Goal: Task Accomplishment & Management: Manage account settings

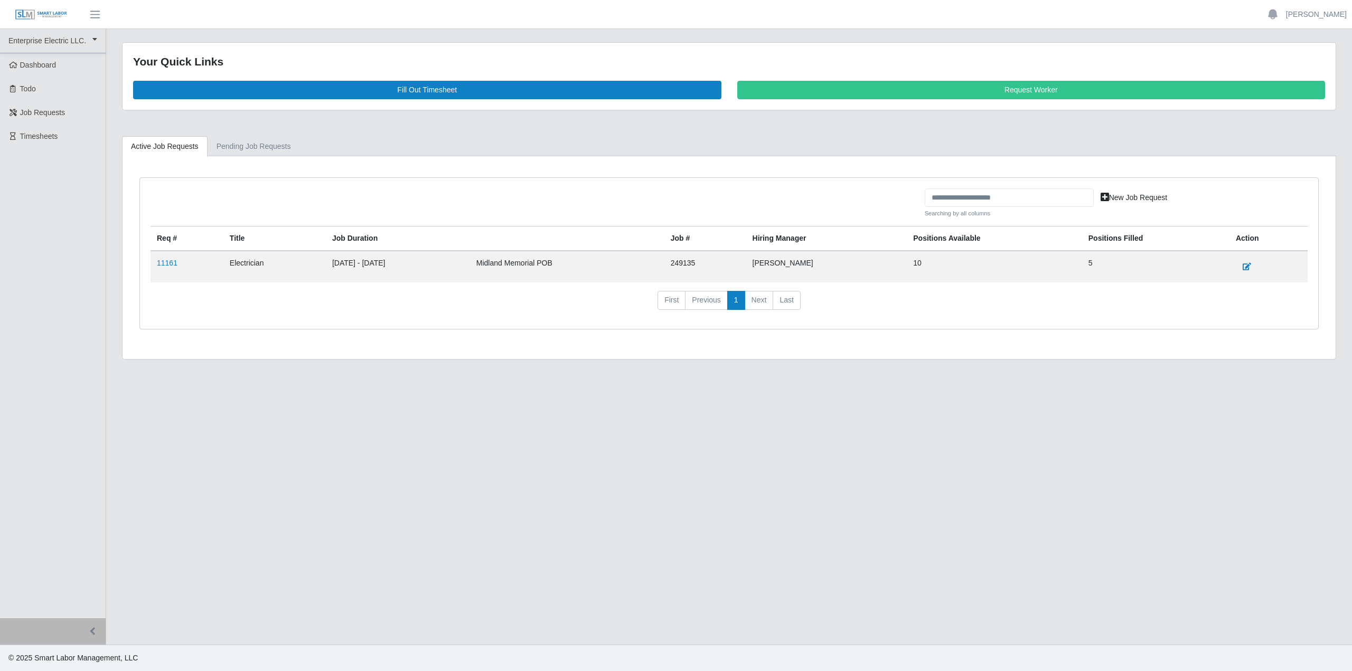
click at [40, 137] on span "Timesheets" at bounding box center [39, 136] width 38 height 8
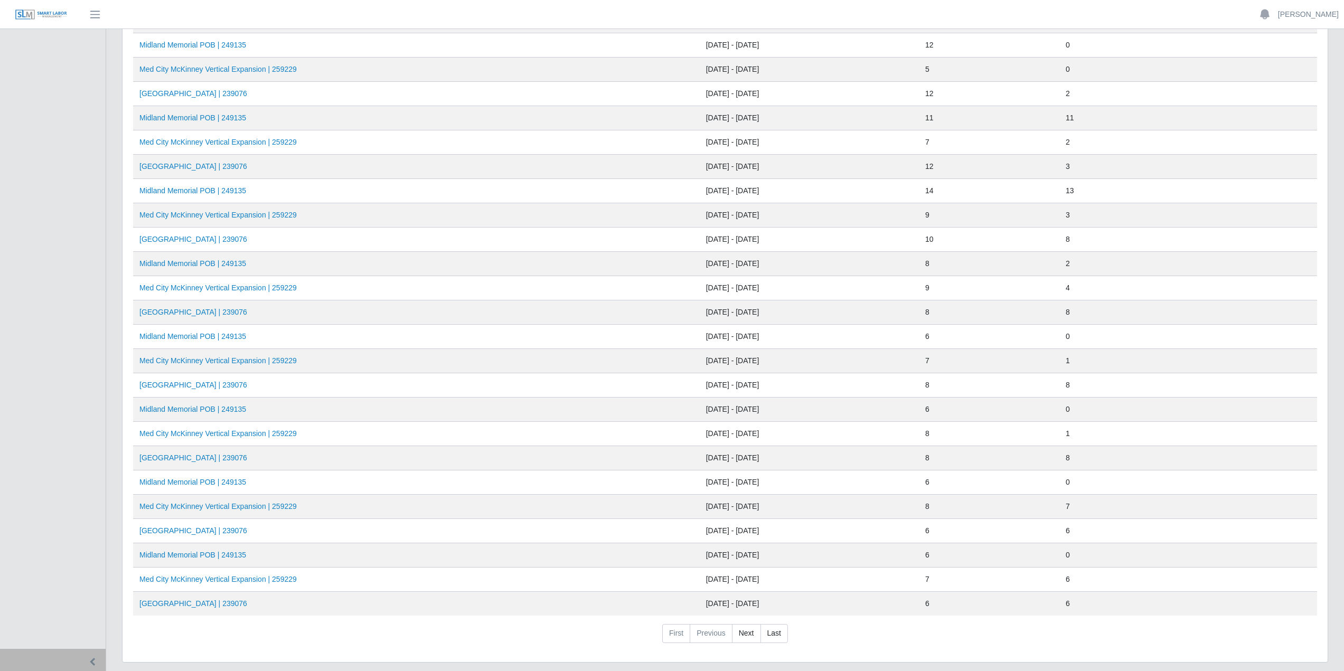
scroll to position [152, 0]
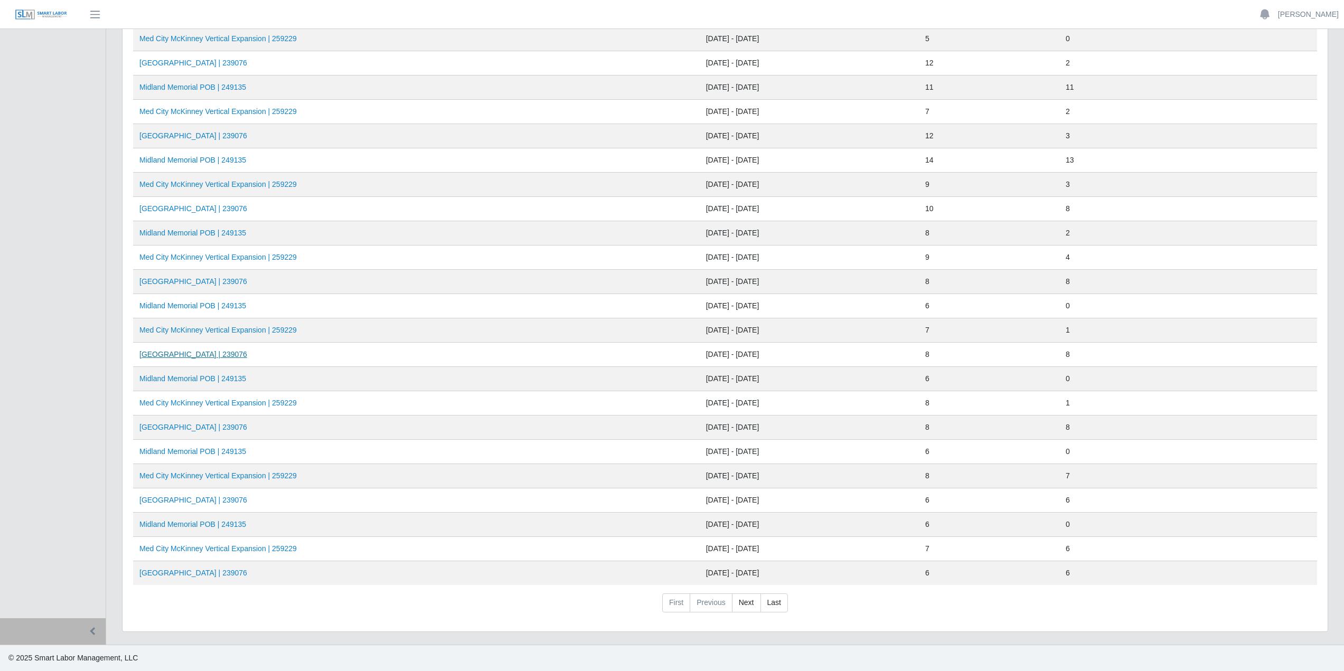
click at [160, 353] on link "Midland Memorial INFILL | 239076" at bounding box center [193, 354] width 108 height 8
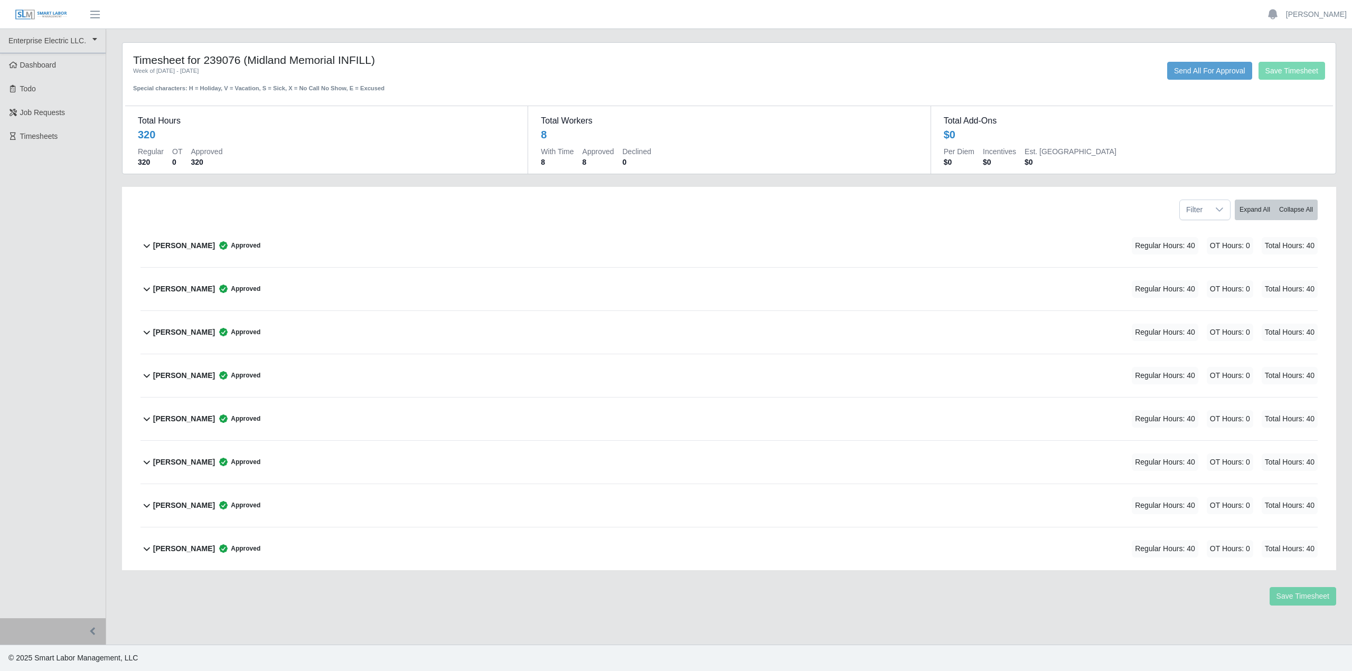
click at [161, 244] on b "[PERSON_NAME]" at bounding box center [184, 245] width 62 height 11
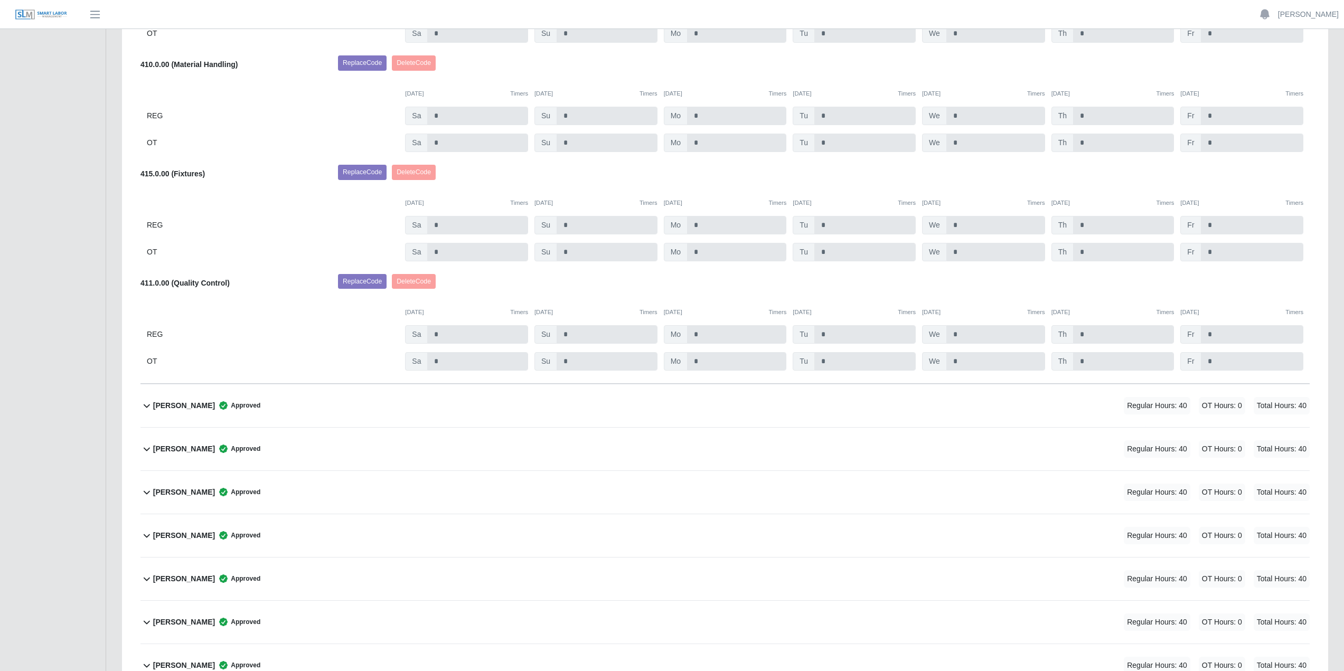
scroll to position [528, 0]
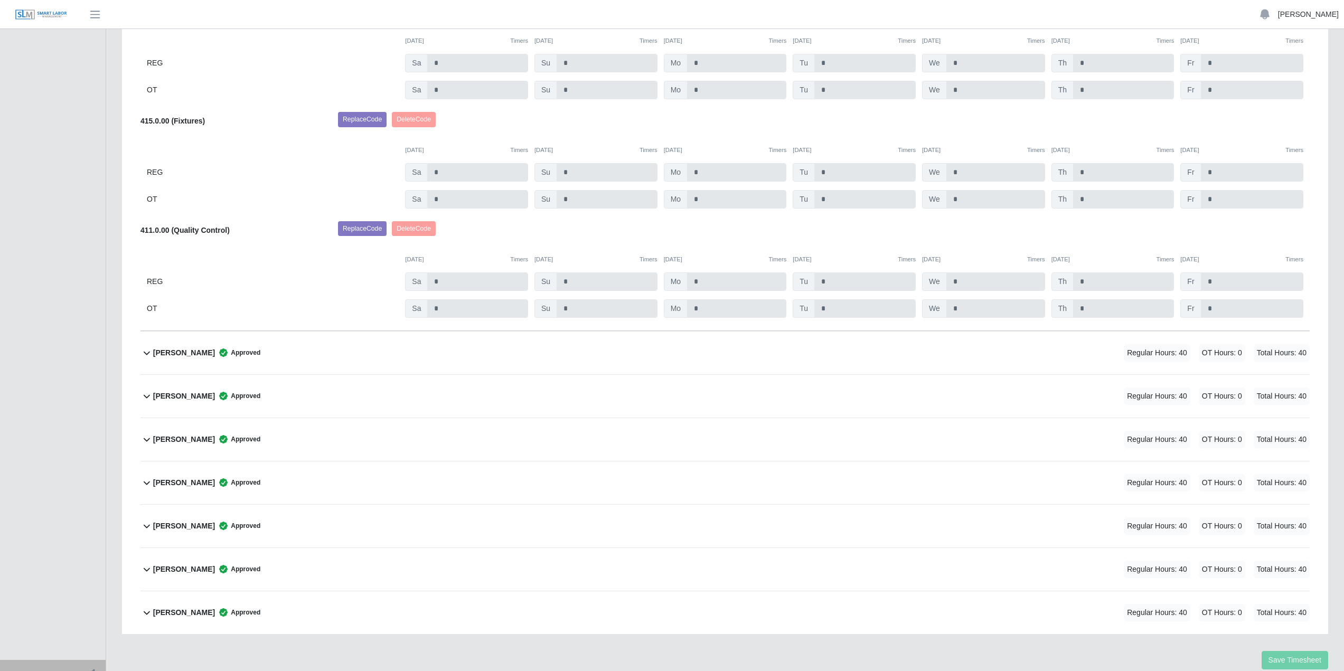
click at [1302, 12] on link "[PERSON_NAME]" at bounding box center [1308, 14] width 61 height 11
click at [1282, 77] on link "Logout" at bounding box center [1296, 73] width 95 height 22
